Goal: Register for event/course

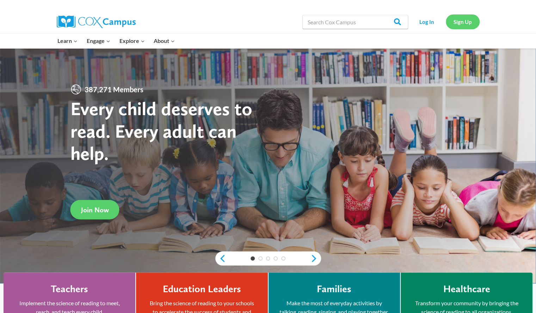
click at [459, 16] on link "Sign Up" at bounding box center [463, 21] width 34 height 14
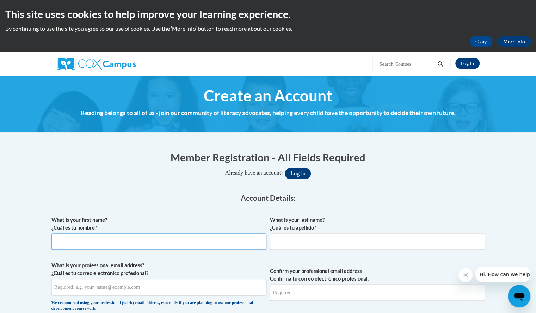
click at [92, 239] on input "What is your first name? ¿Cuál es tu nombre?" at bounding box center [158, 242] width 215 height 16
type input "[PERSON_NAME]"
click at [287, 240] on input "What is your last name? ¿Cuál es tu apellido?" at bounding box center [377, 242] width 215 height 16
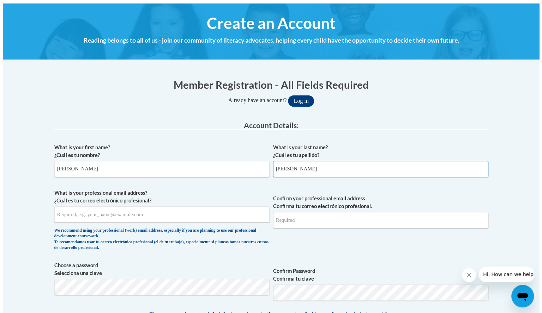
scroll to position [75, 0]
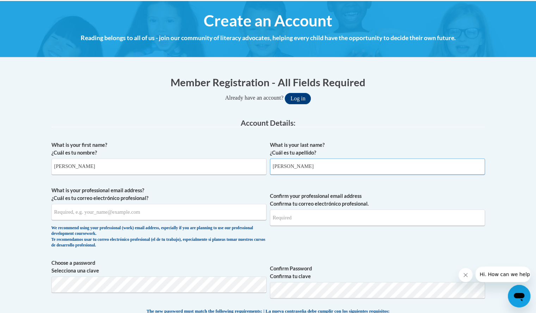
type input "[PERSON_NAME]"
click at [176, 213] on input "What is your professional email address? ¿Cuál es tu correo electrónico profesi…" at bounding box center [158, 212] width 215 height 16
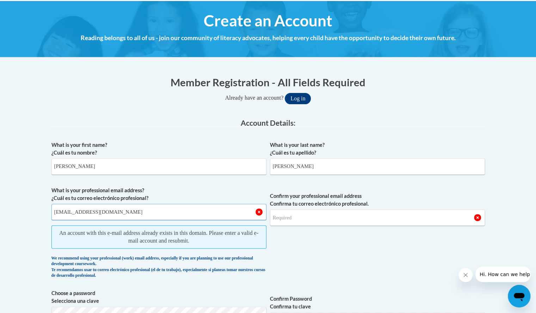
type input "[EMAIL_ADDRESS][DOMAIN_NAME]"
click at [293, 218] on input "Confirm your professional email address Confirma tu correo electrónico profesio…" at bounding box center [377, 218] width 215 height 16
click at [305, 98] on button "Log in" at bounding box center [298, 98] width 26 height 11
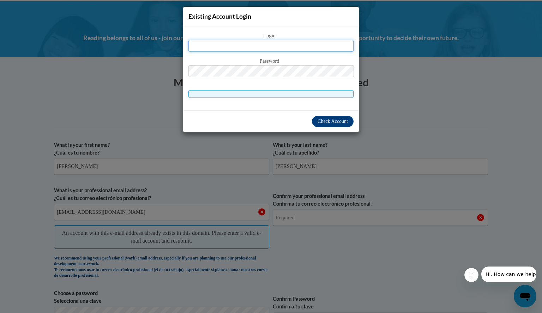
click at [277, 44] on input "text" at bounding box center [270, 46] width 165 height 12
type input "l"
click at [298, 45] on input "l" at bounding box center [270, 46] width 165 height 12
click at [536, 133] on div "Existing Account Login Login l Password" at bounding box center [271, 156] width 542 height 313
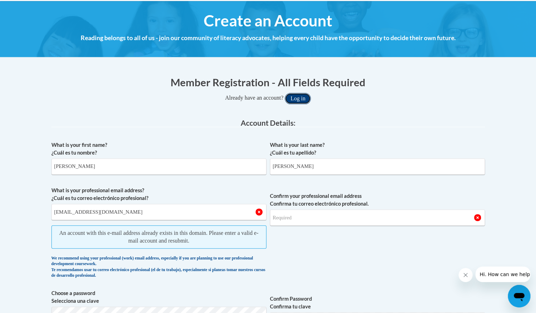
click at [299, 96] on button "Log in" at bounding box center [298, 98] width 26 height 11
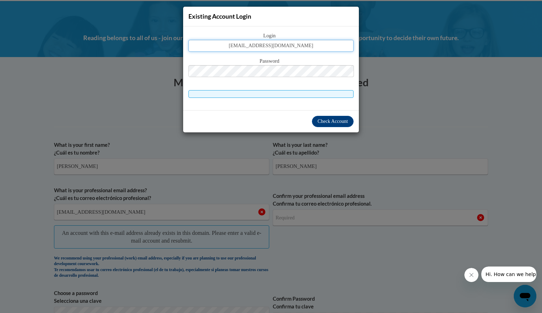
type input "bauerlindsay@aasd.k12.wi.us"
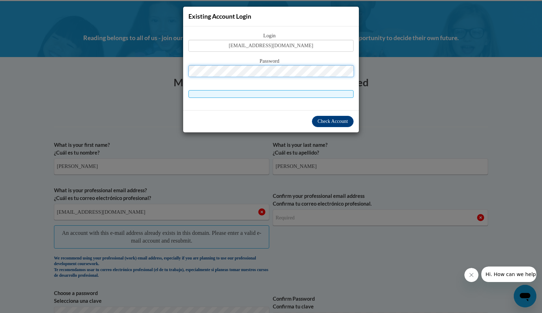
click at [288, 93] on button "Log in" at bounding box center [301, 98] width 26 height 11
click at [336, 120] on span "Check Account" at bounding box center [332, 121] width 30 height 5
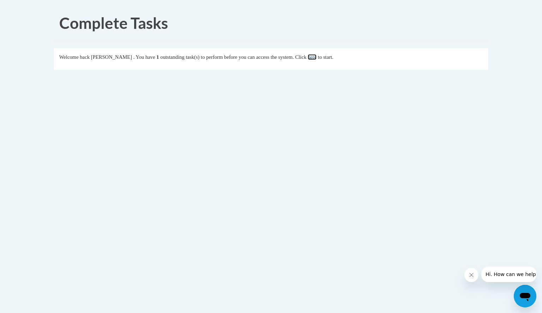
click at [316, 57] on link "here" at bounding box center [311, 57] width 9 height 6
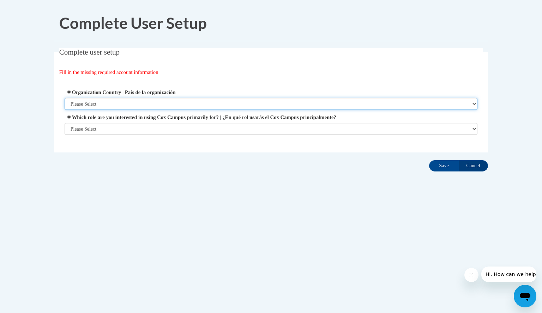
click at [219, 98] on select "Please Select United States | Estados Unidos Outside of the United States | Fue…" at bounding box center [271, 104] width 413 height 12
select select "ad49bcad-a171-4b2e-b99c-48b446064914"
click at [65, 98] on select "Please Select United States | Estados Unidos Outside of the United States | Fue…" at bounding box center [271, 104] width 413 height 12
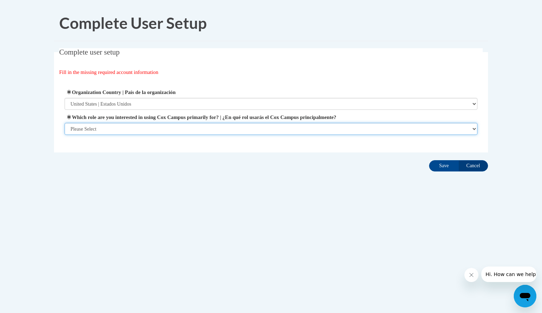
click at [200, 127] on select "Please Select College/University | Colegio/Universidad Community/Nonprofit Part…" at bounding box center [271, 129] width 413 height 12
select select "fbf2d438-af2f-41f8-98f1-81c410e29de3"
click at [65, 135] on select "Please Select College/University | Colegio/Universidad Community/Nonprofit Part…" at bounding box center [271, 129] width 413 height 12
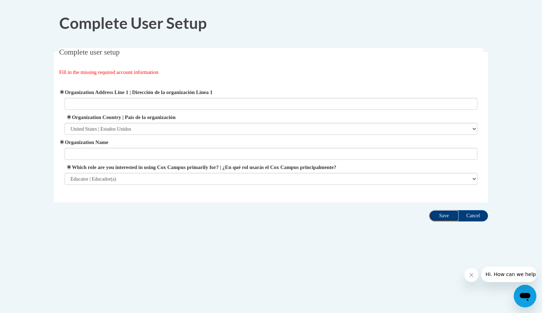
click at [445, 217] on input "Save" at bounding box center [444, 215] width 30 height 11
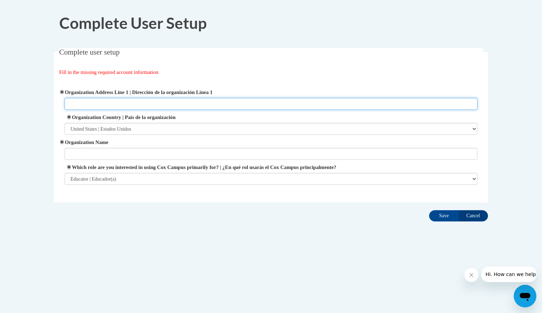
click at [345, 99] on input "Organization Address Line 1 | Dirección de la organización Línea 1" at bounding box center [271, 104] width 413 height 12
type input "AASD"
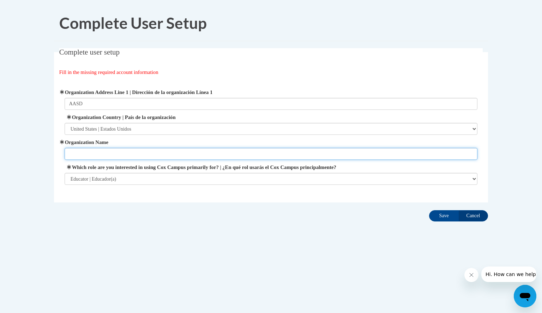
click at [354, 153] on input "Organization Name" at bounding box center [271, 154] width 413 height 12
type input "AASD"
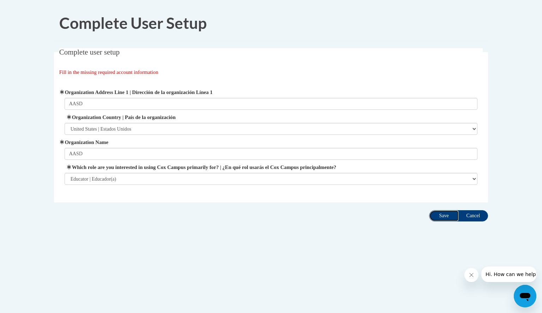
click at [442, 217] on input "Save" at bounding box center [444, 215] width 30 height 11
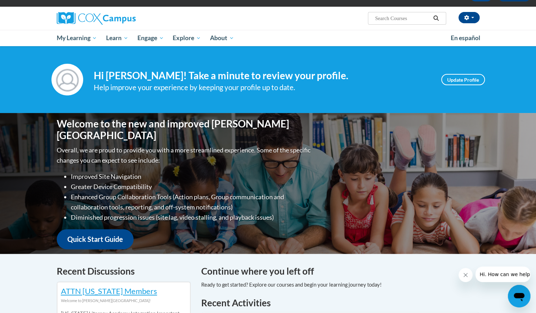
scroll to position [46, 0]
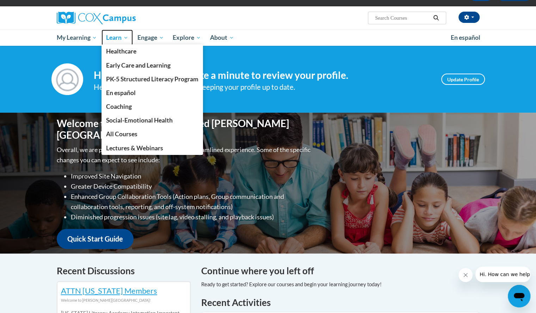
click at [115, 39] on span "Learn" at bounding box center [117, 37] width 22 height 8
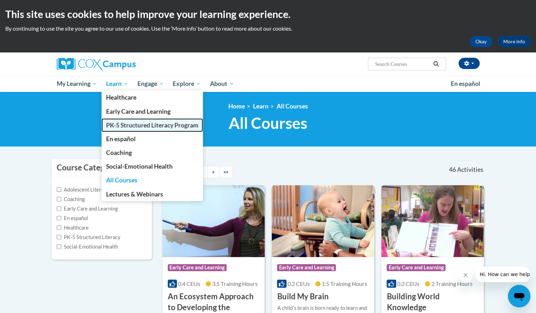
click at [130, 122] on span "PK-5 Structured Literacy Program" at bounding box center [152, 125] width 92 height 7
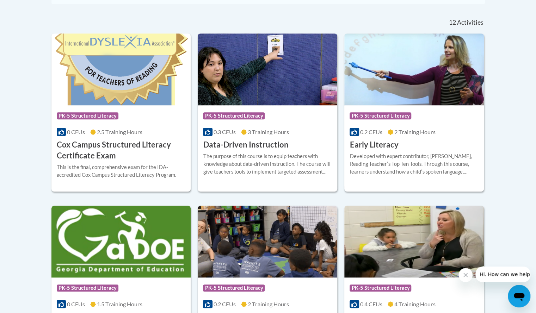
scroll to position [289, 0]
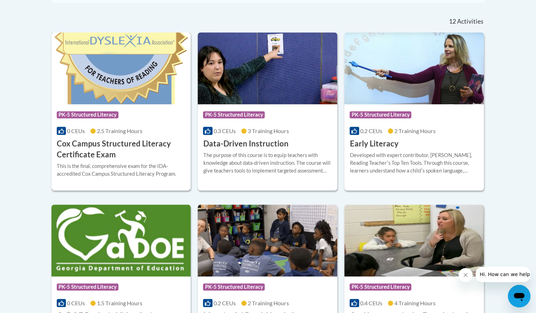
click at [116, 117] on span "PK-5 Structured Literacy" at bounding box center [88, 114] width 62 height 7
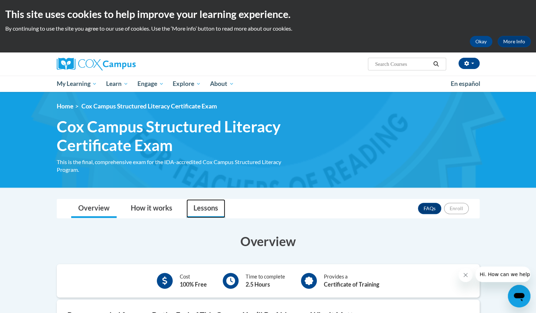
click at [207, 201] on link "Lessons" at bounding box center [206, 209] width 39 height 19
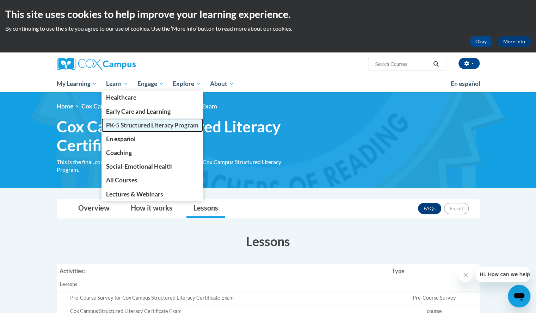
click at [118, 124] on span "PK-5 Structured Literacy Program" at bounding box center [152, 125] width 92 height 7
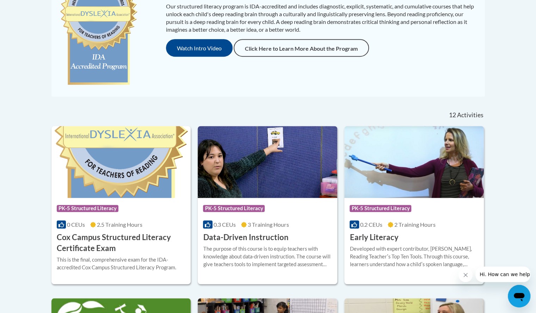
scroll to position [196, 0]
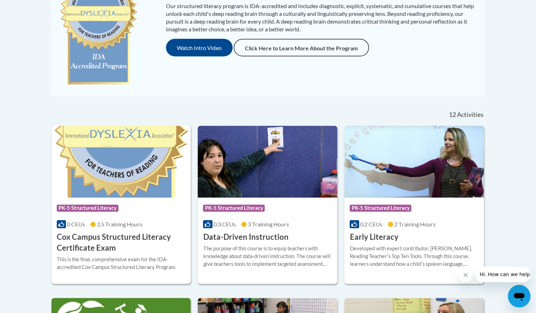
click at [96, 238] on h3 "Cox Campus Structured Literacy Certificate Exam" at bounding box center [121, 243] width 129 height 22
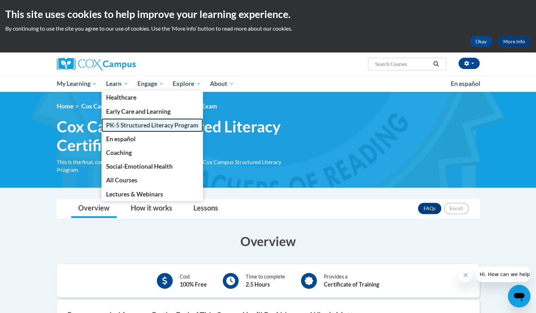
click at [118, 128] on span "PK-5 Structured Literacy Program" at bounding box center [152, 125] width 92 height 7
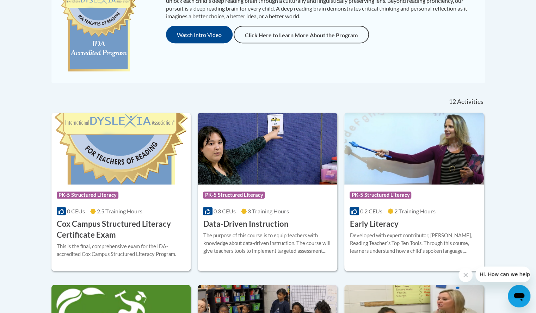
scroll to position [210, 0]
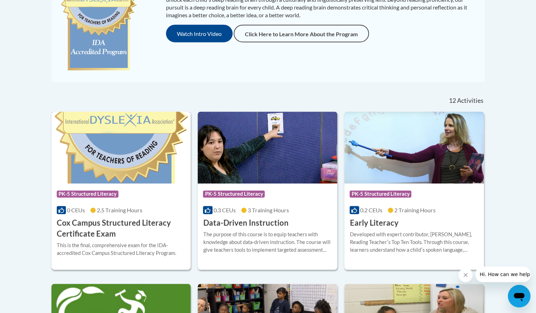
click at [87, 193] on span "PK-5 Structured Literacy" at bounding box center [88, 194] width 62 height 7
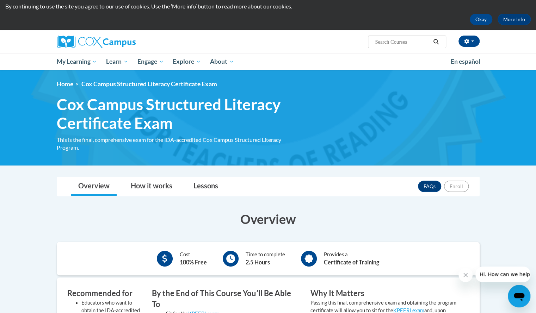
scroll to position [22, 0]
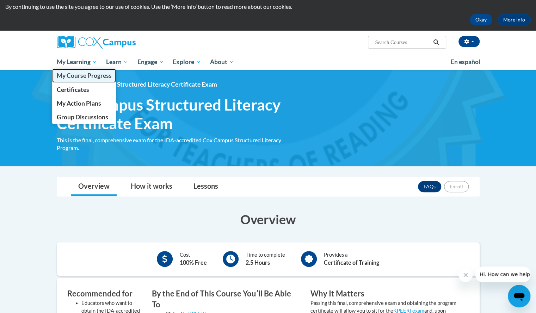
click at [73, 74] on span "My Course Progress" at bounding box center [83, 75] width 55 height 7
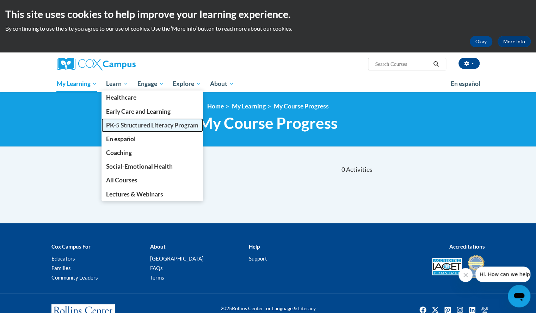
click at [121, 125] on span "PK-5 Structured Literacy Program" at bounding box center [152, 125] width 92 height 7
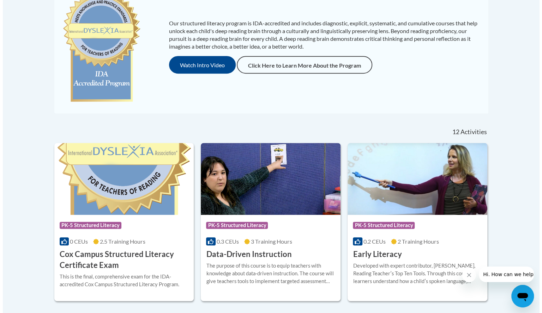
scroll to position [178, 0]
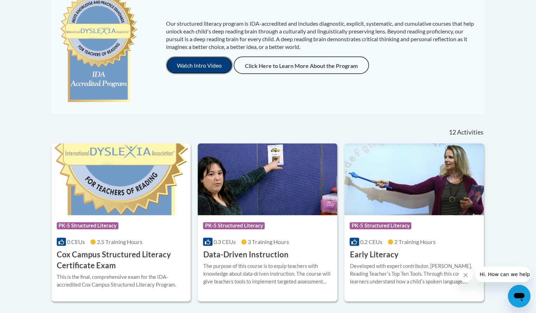
click at [191, 60] on button "Watch Intro Video" at bounding box center [199, 65] width 67 height 18
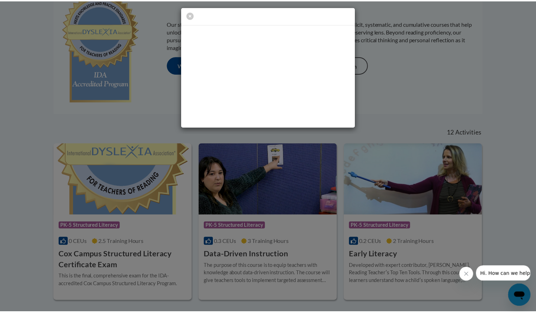
scroll to position [0, 0]
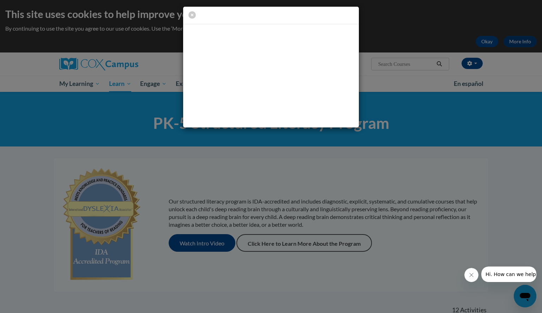
click at [400, 163] on div at bounding box center [271, 156] width 542 height 313
click at [470, 273] on icon "Close message from company" at bounding box center [471, 276] width 6 height 6
click at [191, 12] on icon "button" at bounding box center [191, 14] width 7 height 7
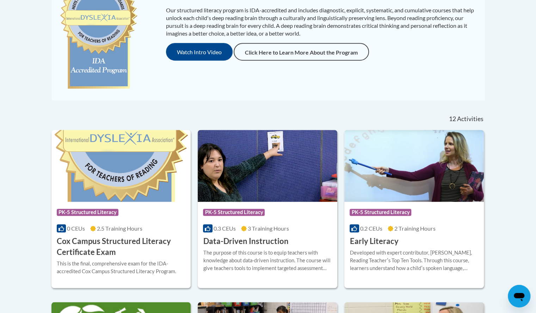
scroll to position [192, 0]
click at [94, 209] on span "PK-5 Structured Literacy" at bounding box center [88, 212] width 62 height 7
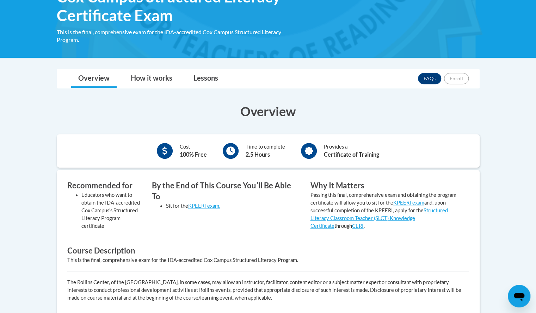
scroll to position [130, 0]
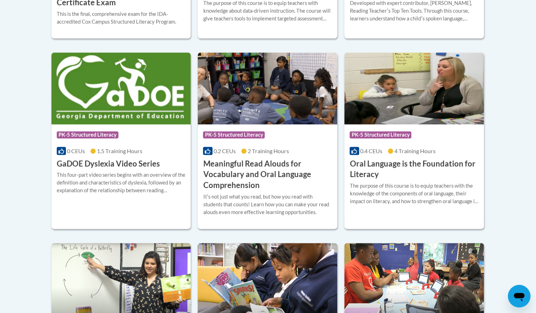
scroll to position [442, 0]
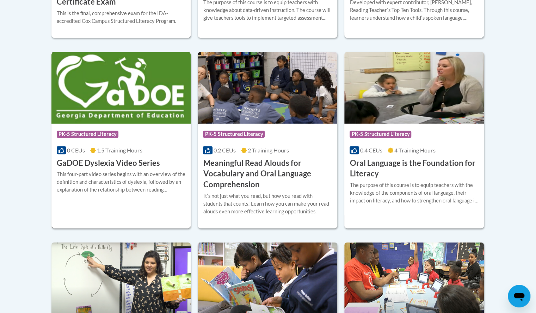
click at [73, 161] on h3 "GaDOE Dyslexia Video Series" at bounding box center [108, 163] width 103 height 11
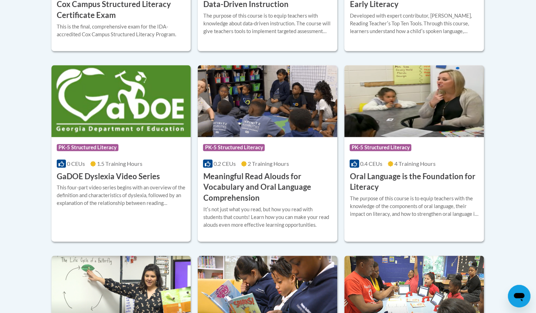
scroll to position [427, 0]
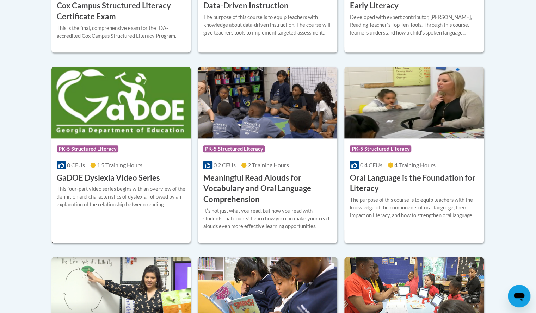
click at [113, 91] on img at bounding box center [121, 103] width 140 height 72
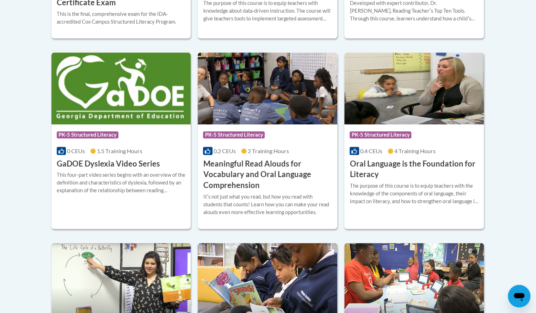
scroll to position [429, 0]
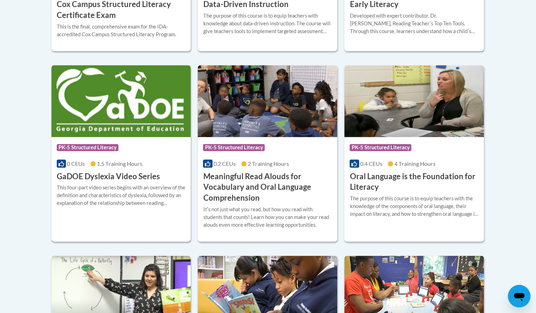
click at [93, 129] on img at bounding box center [121, 101] width 140 height 72
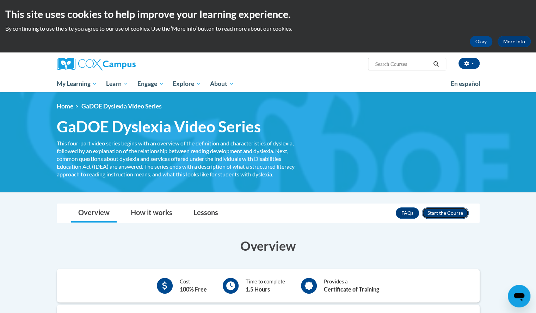
click at [435, 214] on button "Enroll" at bounding box center [445, 213] width 47 height 11
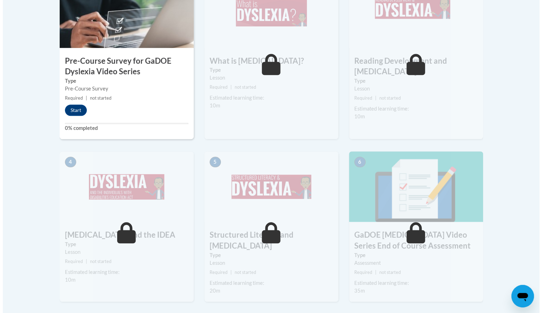
scroll to position [252, 0]
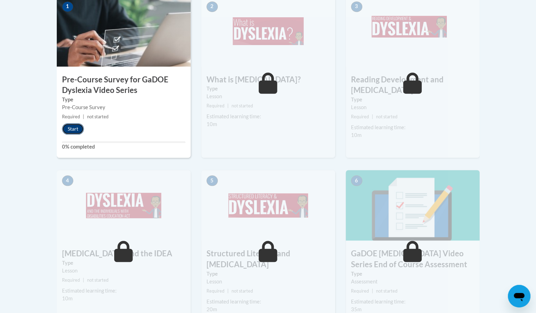
click at [76, 128] on button "Start" at bounding box center [73, 128] width 22 height 11
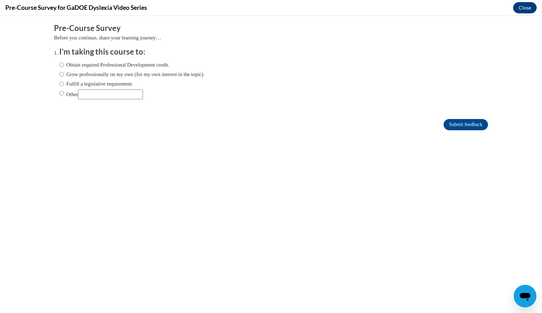
scroll to position [0, 0]
click at [54, 62] on ol "I'm taking this course to: Obtain required Professional Development credit. Gro…" at bounding box center [271, 79] width 434 height 64
click at [59, 64] on input "Obtain required Professional Development credit." at bounding box center [61, 65] width 5 height 8
radio input "true"
click at [446, 125] on input "Submit feedback" at bounding box center [465, 124] width 44 height 11
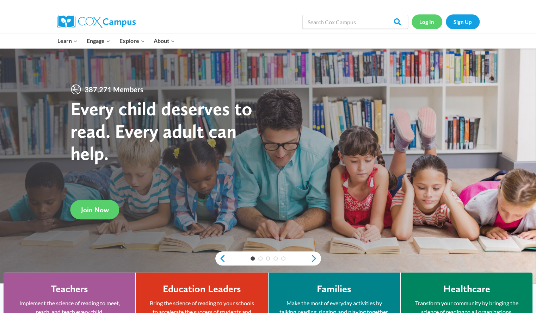
click at [423, 24] on link "Log In" at bounding box center [427, 21] width 31 height 14
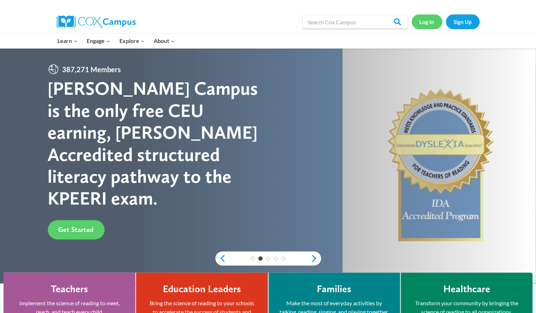
click at [423, 24] on link "Log In" at bounding box center [427, 21] width 31 height 14
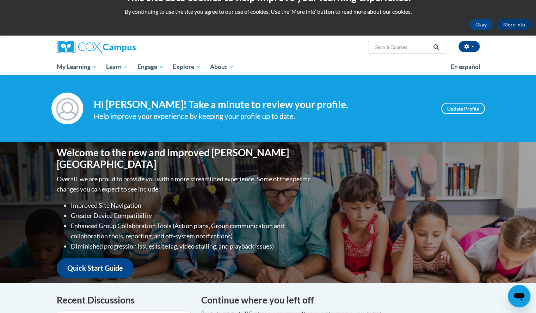
scroll to position [18, 0]
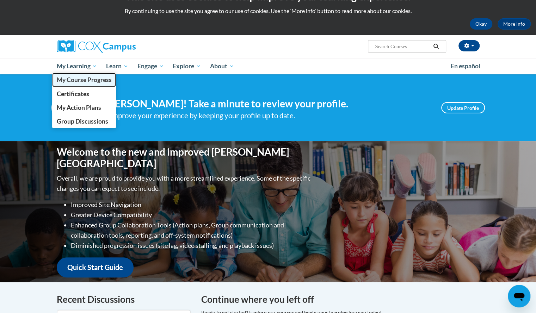
click at [75, 80] on span "My Course Progress" at bounding box center [83, 79] width 55 height 7
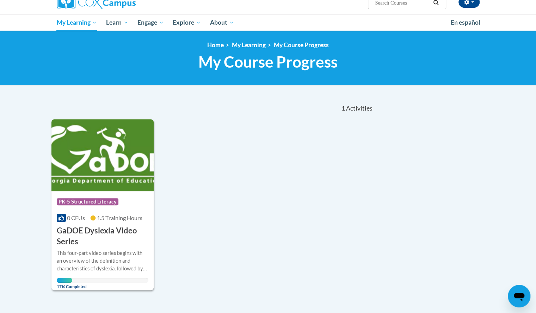
scroll to position [81, 0]
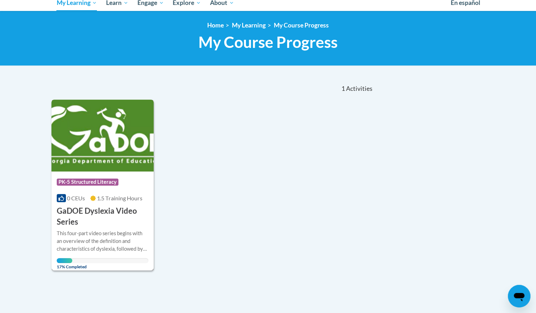
click at [80, 226] on h3 "GaDOE Dyslexia Video Series" at bounding box center [103, 217] width 92 height 22
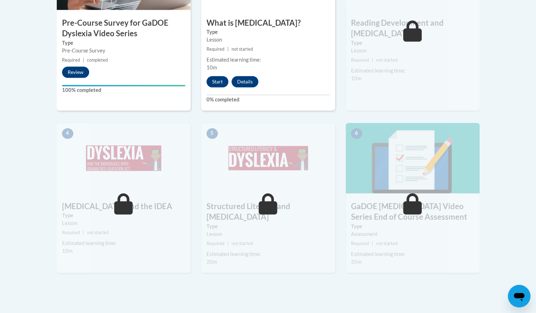
scroll to position [300, 0]
